Goal: Transaction & Acquisition: Purchase product/service

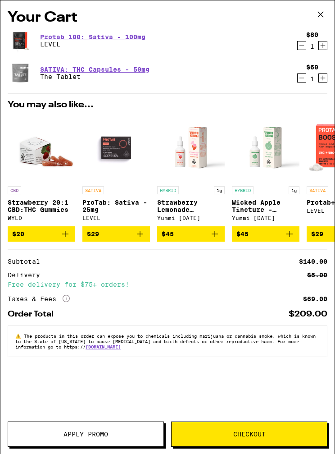
click at [326, 17] on icon at bounding box center [321, 15] width 14 height 14
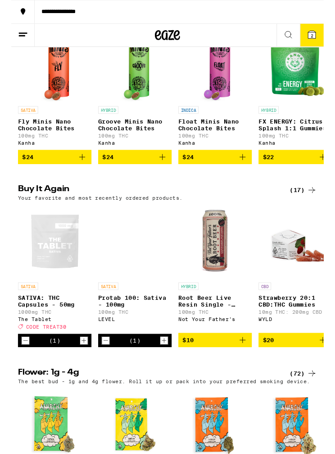
scroll to position [473, 0]
